Goal: Information Seeking & Learning: Stay updated

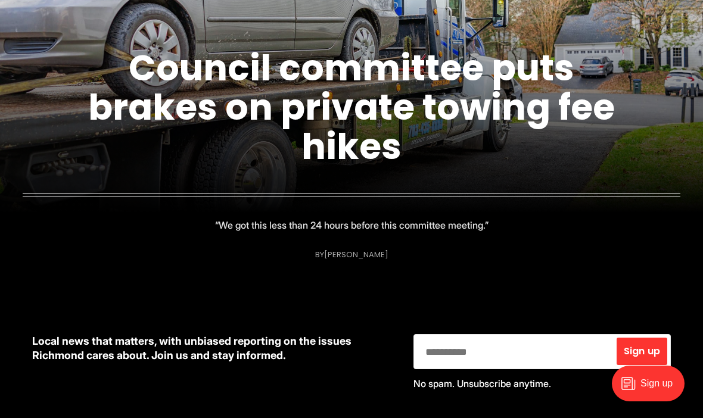
click at [271, 128] on link "Council committee puts brakes on private towing fee hikes" at bounding box center [351, 107] width 527 height 129
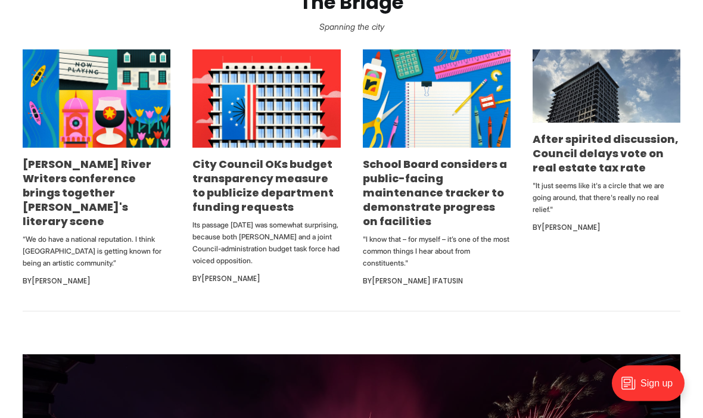
scroll to position [725, 0]
click at [265, 214] on link "City Council OKs budget transparency measure to publicize department funding re…" at bounding box center [262, 186] width 141 height 58
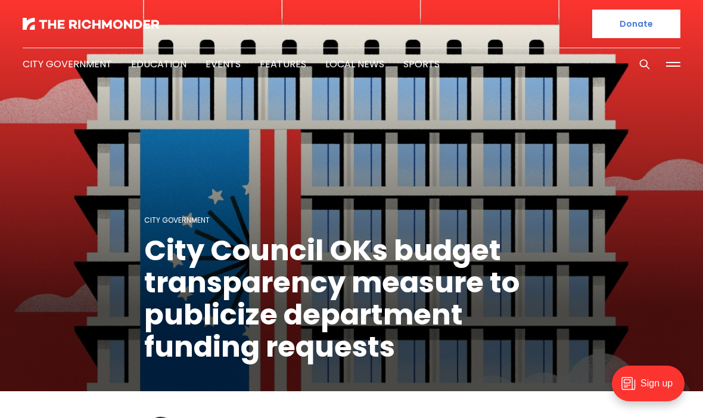
click at [114, 21] on img at bounding box center [91, 24] width 137 height 12
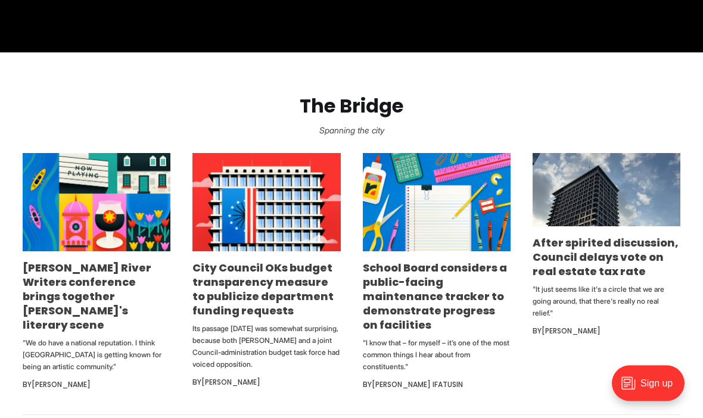
scroll to position [621, 0]
click at [422, 329] on link "School Board considers a public-facing maintenance tracker to demonstrate progr…" at bounding box center [435, 296] width 144 height 72
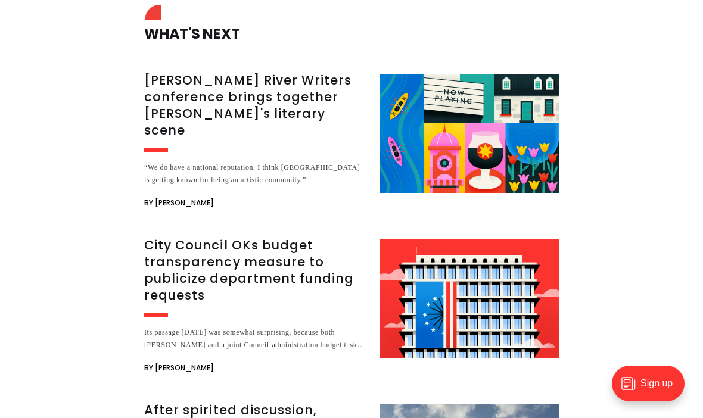
scroll to position [2447, 0]
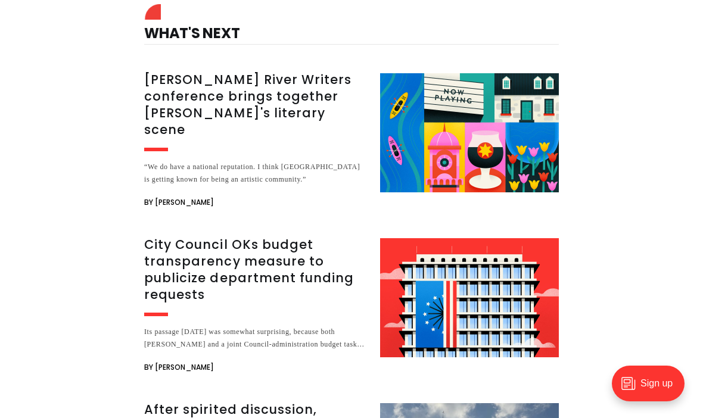
click at [251, 105] on h3 "[PERSON_NAME] River Writers conference brings together [PERSON_NAME]'s literary…" at bounding box center [255, 104] width 222 height 67
